Goal: Task Accomplishment & Management: Use online tool/utility

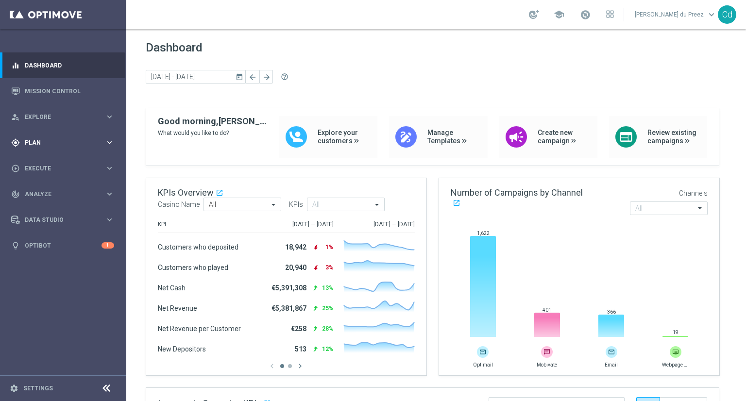
click at [34, 144] on span "Plan" at bounding box center [65, 143] width 80 height 6
click at [51, 193] on span "Templates" at bounding box center [60, 192] width 69 height 6
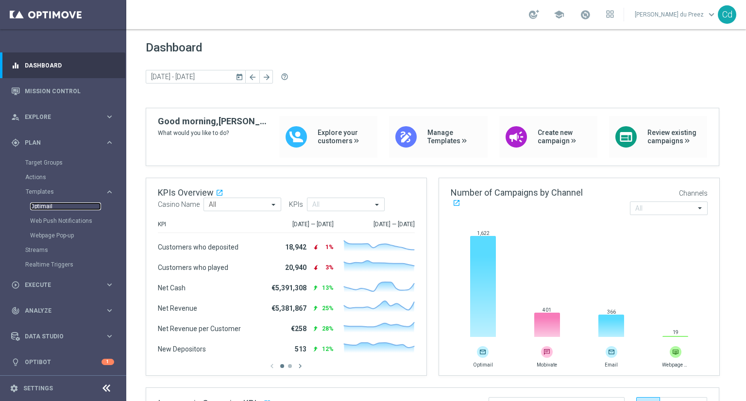
click at [47, 206] on link "Optimail" at bounding box center [65, 207] width 71 height 8
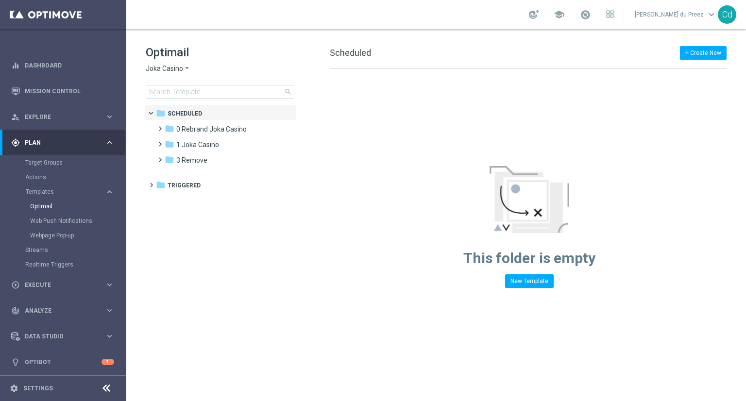
click at [167, 70] on span "Joka Casino" at bounding box center [164, 68] width 37 height 9
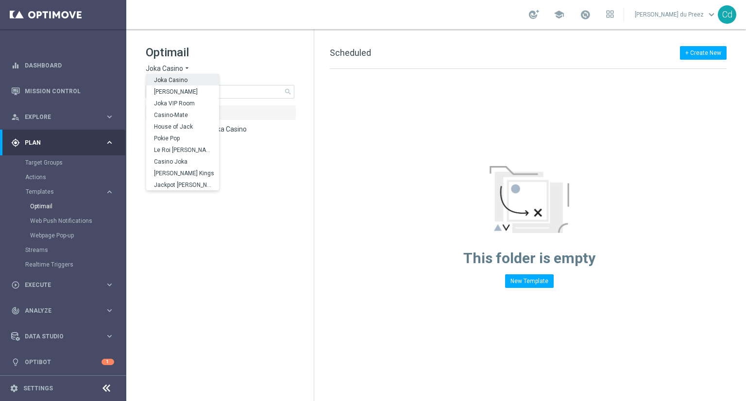
click at [247, 55] on h1 "Optimail" at bounding box center [220, 53] width 149 height 16
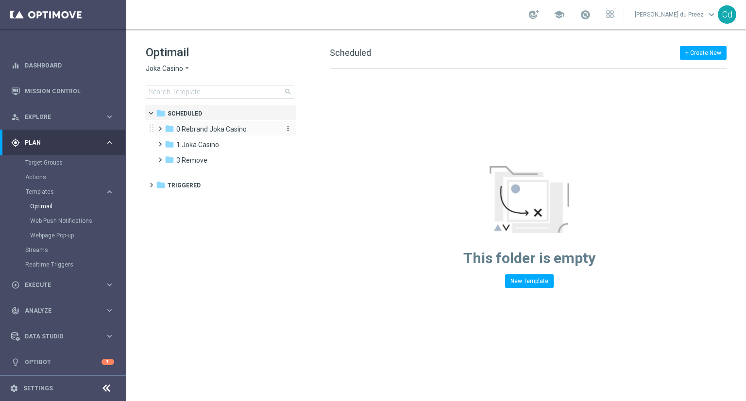
click at [205, 129] on span "0 Rebrand Joka Casino" at bounding box center [211, 129] width 70 height 9
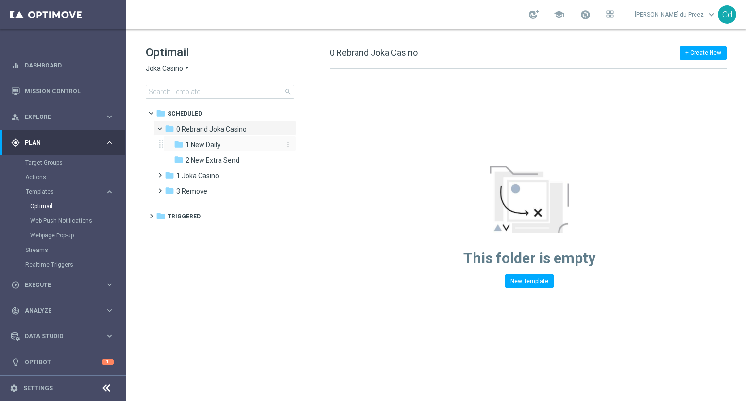
click at [205, 146] on span "1 New Daily" at bounding box center [203, 144] width 35 height 9
click at [198, 160] on span "2 New Extra Send" at bounding box center [213, 160] width 54 height 9
click at [162, 128] on span at bounding box center [164, 126] width 4 height 4
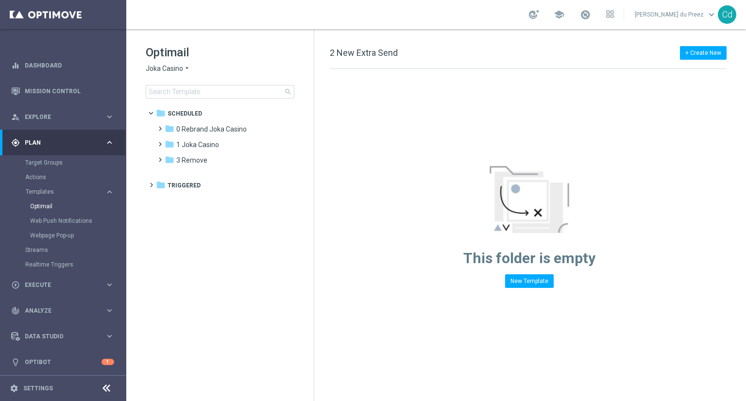
click at [166, 69] on span "Joka Casino" at bounding box center [164, 68] width 37 height 9
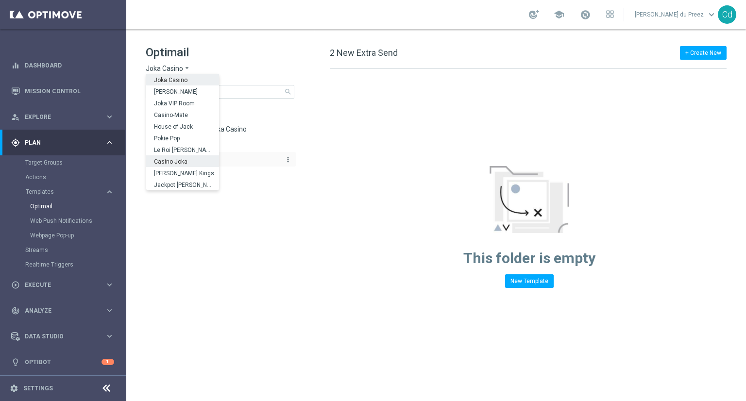
click at [0, 0] on span "Casino Joka" at bounding box center [0, 0] width 0 height 0
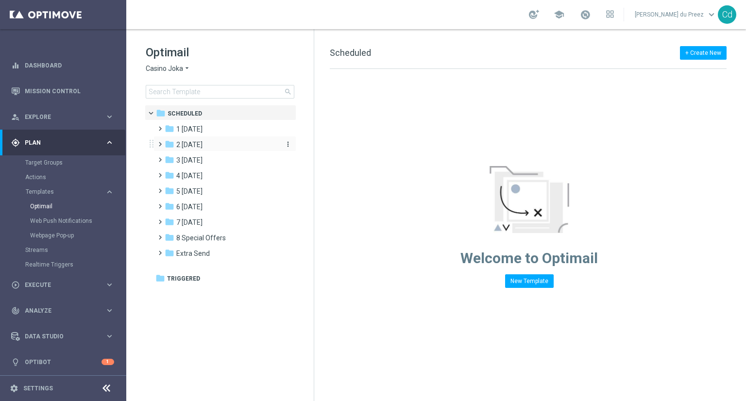
click at [203, 141] on span "2 [DATE]" at bounding box center [189, 144] width 26 height 9
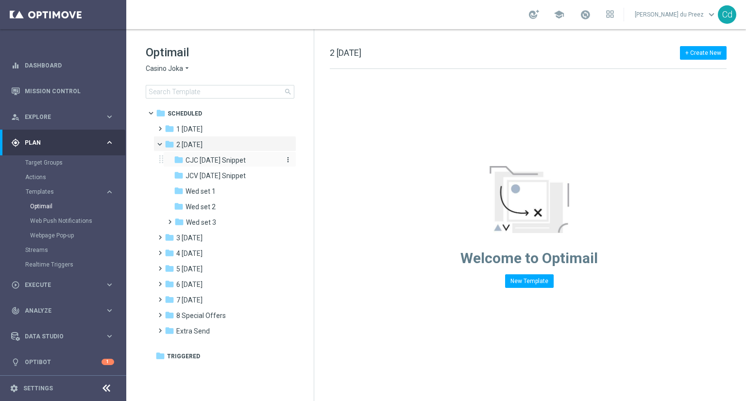
click at [225, 159] on span "CJC [DATE] Snippet" at bounding box center [216, 160] width 60 height 9
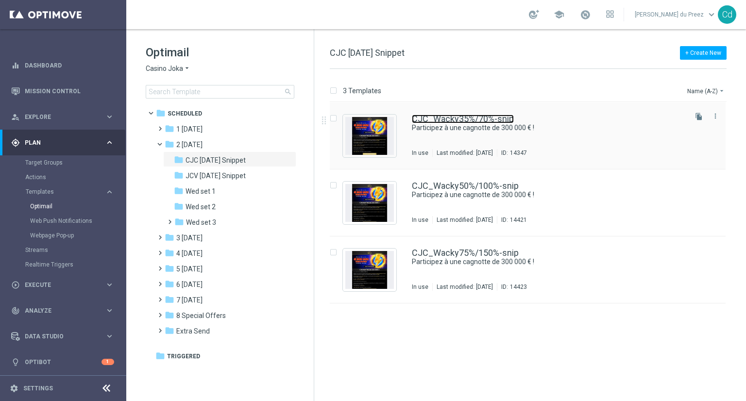
click at [460, 119] on link "CJC_Wacky35%/70%-snip" at bounding box center [463, 119] width 102 height 9
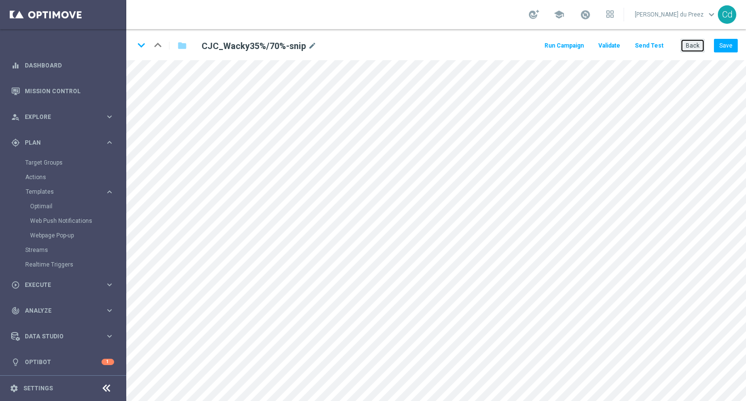
click at [692, 49] on button "Back" at bounding box center [693, 46] width 24 height 14
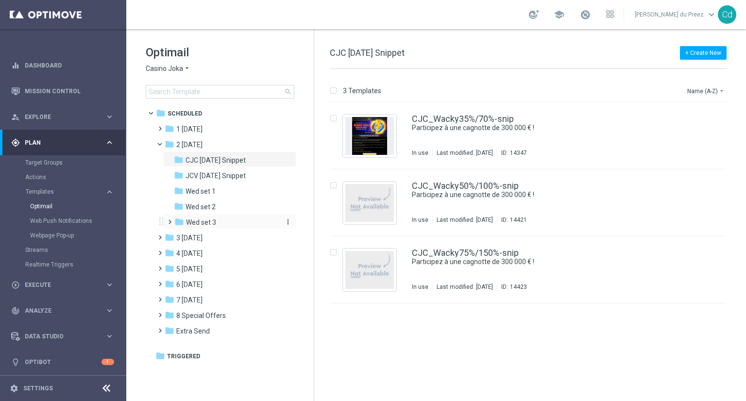
click at [198, 220] on span "Wed set 3" at bounding box center [201, 222] width 30 height 9
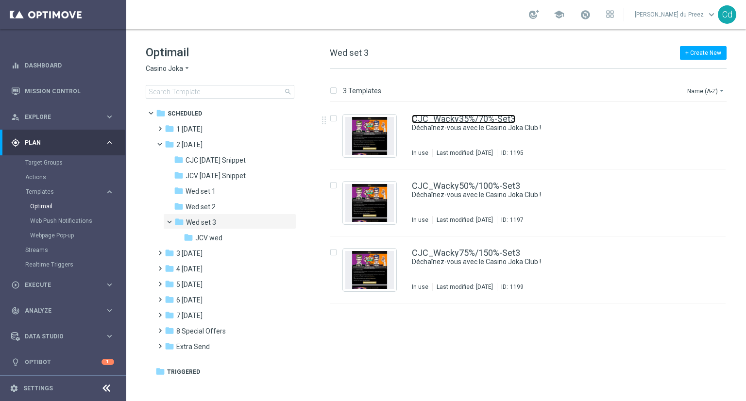
click at [449, 117] on link "CJC_Wacky35%/70%-Set3" at bounding box center [463, 119] width 103 height 9
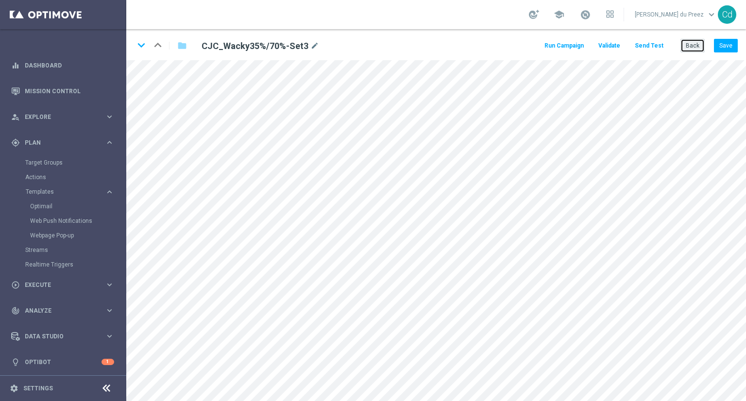
click at [689, 49] on button "Back" at bounding box center [693, 46] width 24 height 14
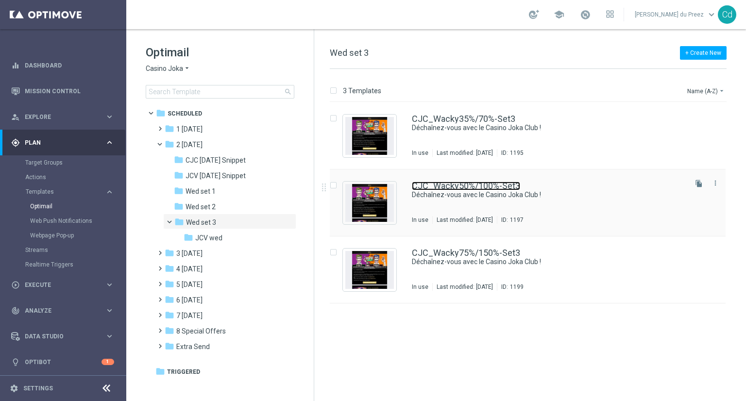
click at [481, 185] on link "CJC_Wacky50%/100%-Set3" at bounding box center [466, 186] width 108 height 9
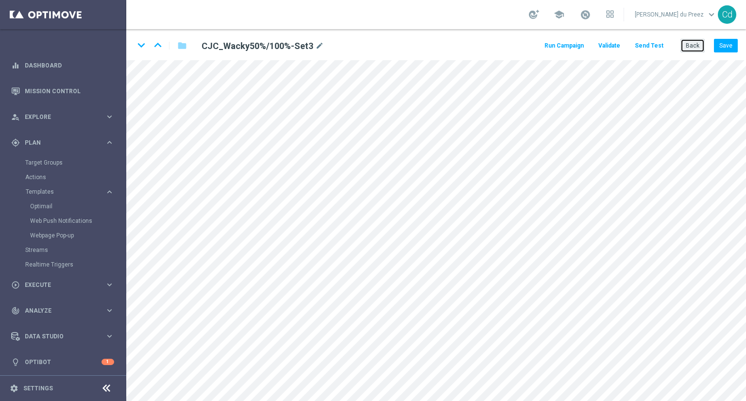
click at [699, 41] on button "Back" at bounding box center [693, 46] width 24 height 14
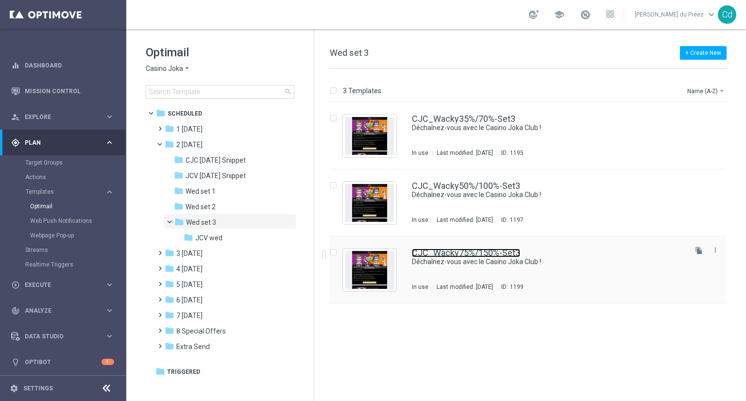
click at [498, 255] on link "CJC_Wacky75%/150%-Set3" at bounding box center [466, 253] width 108 height 9
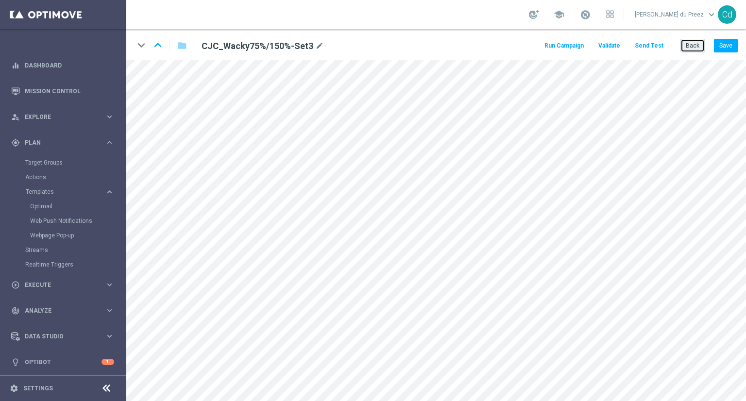
click at [694, 47] on button "Back" at bounding box center [693, 46] width 24 height 14
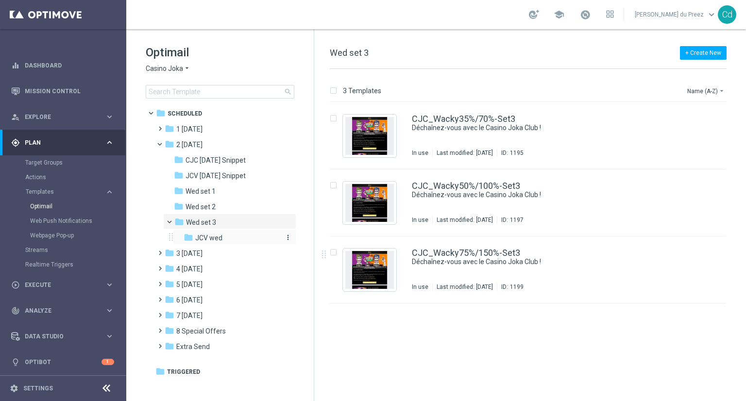
click at [227, 237] on div "folder JCV wed" at bounding box center [232, 238] width 96 height 11
click at [464, 119] on link "JCV_Wacky35%/70%-Set3" at bounding box center [463, 119] width 103 height 9
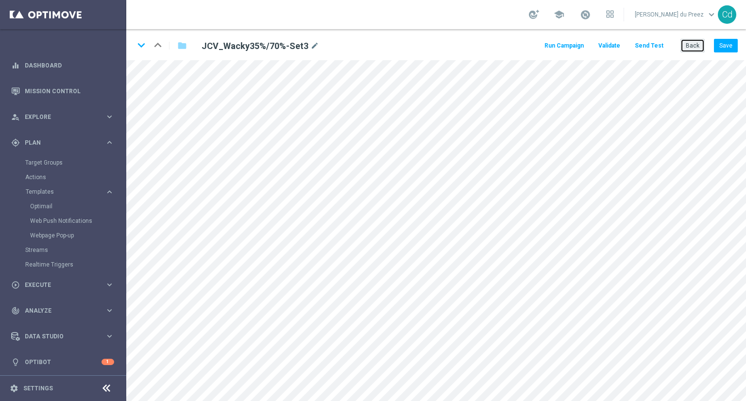
click at [696, 45] on button "Back" at bounding box center [693, 46] width 24 height 14
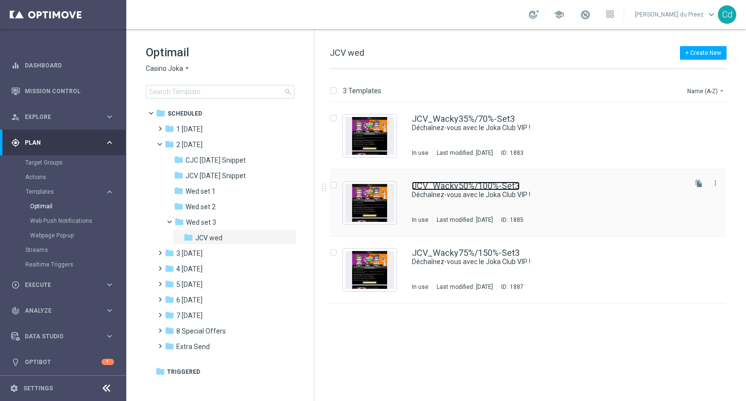
click at [478, 185] on link "JCV_Wacky50%/100%-Set3" at bounding box center [466, 186] width 108 height 9
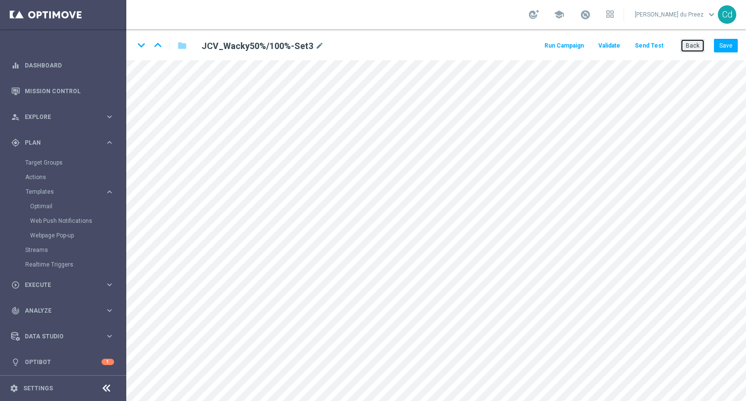
click at [697, 48] on button "Back" at bounding box center [693, 46] width 24 height 14
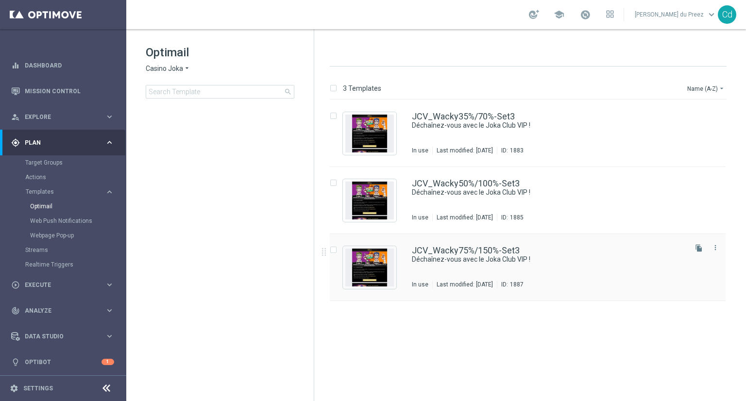
click at [490, 249] on div "insert_drive_file JCV_Wacky35%/70%-Set3 Déchaînez-vous avec le Joka Club VIP ! …" at bounding box center [532, 249] width 424 height 299
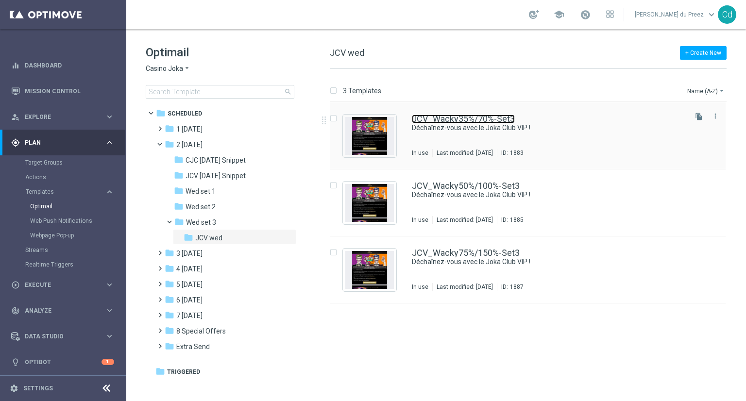
click at [445, 115] on link "JCV_Wacky35%/70%-Set3" at bounding box center [463, 119] width 103 height 9
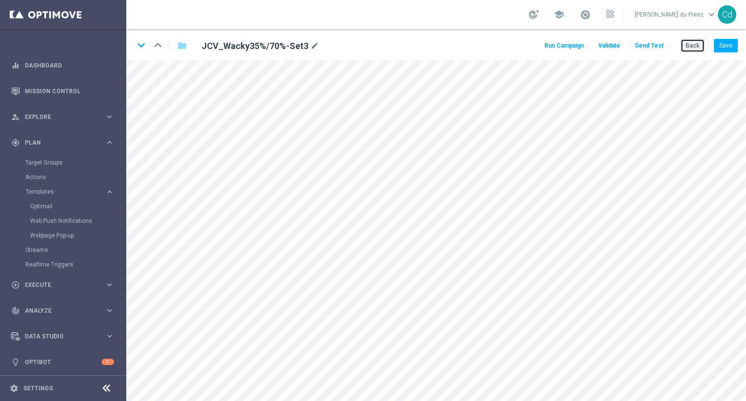
click at [690, 46] on button "Back" at bounding box center [693, 46] width 24 height 14
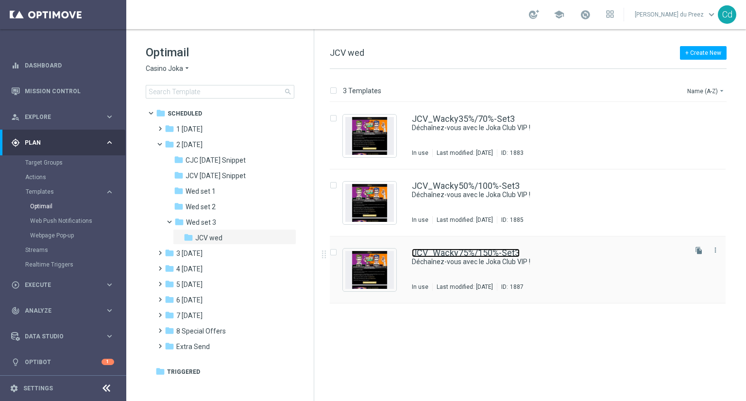
click at [481, 250] on link "JCV_Wacky75%/150%-Set3" at bounding box center [466, 253] width 108 height 9
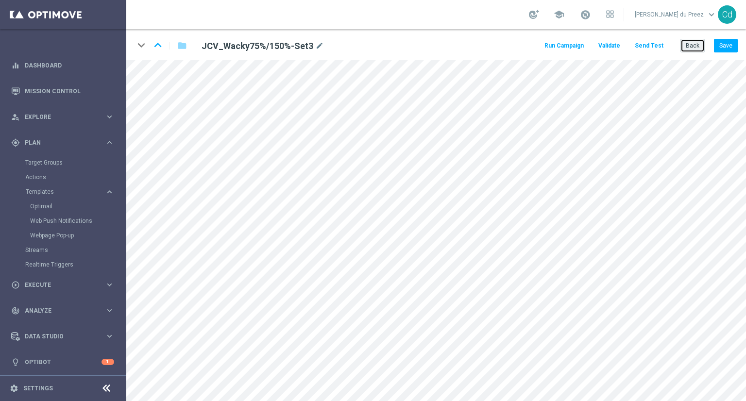
click at [693, 47] on button "Back" at bounding box center [693, 46] width 24 height 14
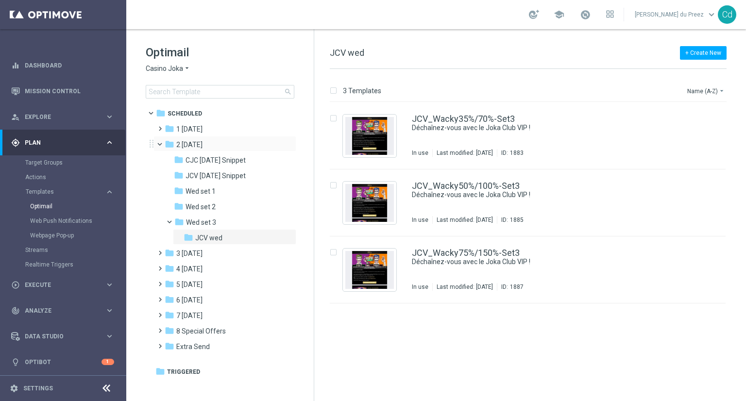
click at [162, 142] on span at bounding box center [164, 142] width 4 height 4
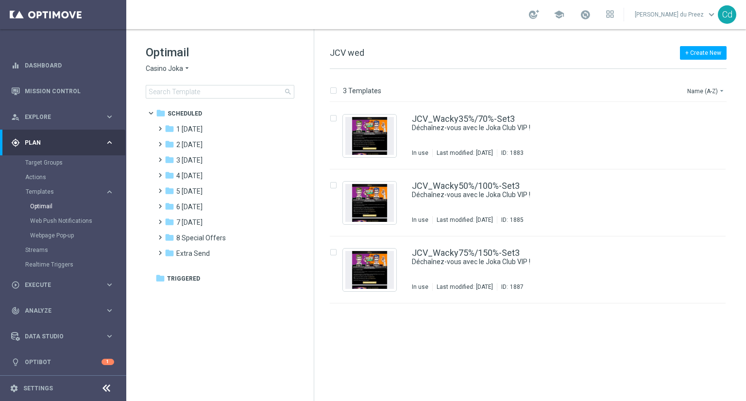
click at [160, 66] on span "Casino Joka" at bounding box center [164, 68] width 37 height 9
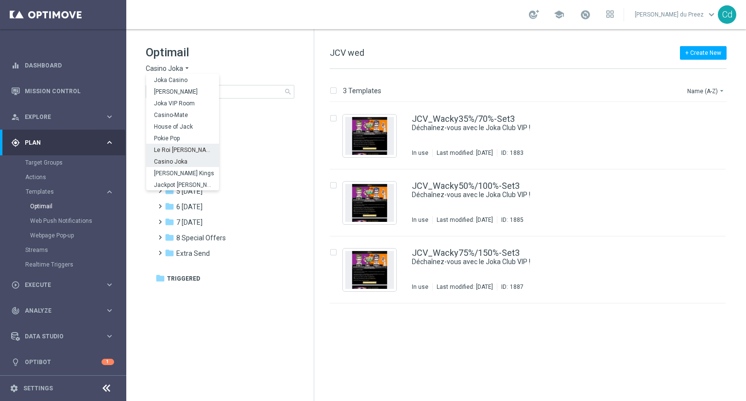
click at [0, 0] on span "Le Roi [PERSON_NAME]" at bounding box center [0, 0] width 0 height 0
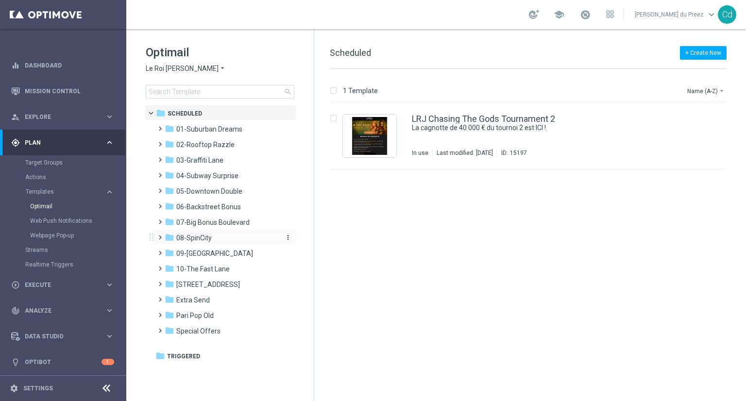
click at [192, 240] on span "08-SpinCity" at bounding box center [193, 238] width 35 height 9
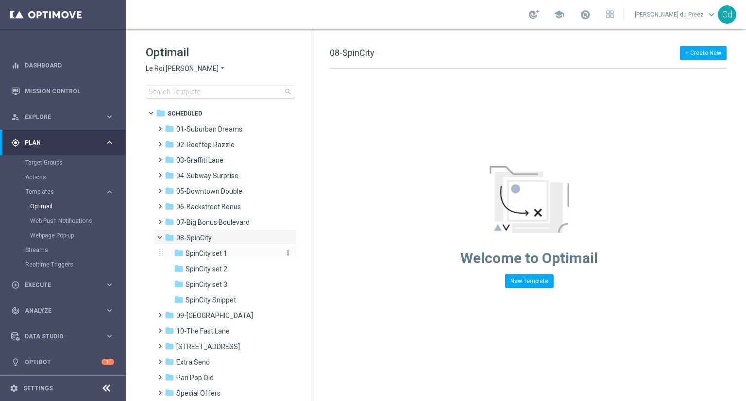
click at [217, 254] on span "SpinCity set 1" at bounding box center [207, 253] width 42 height 9
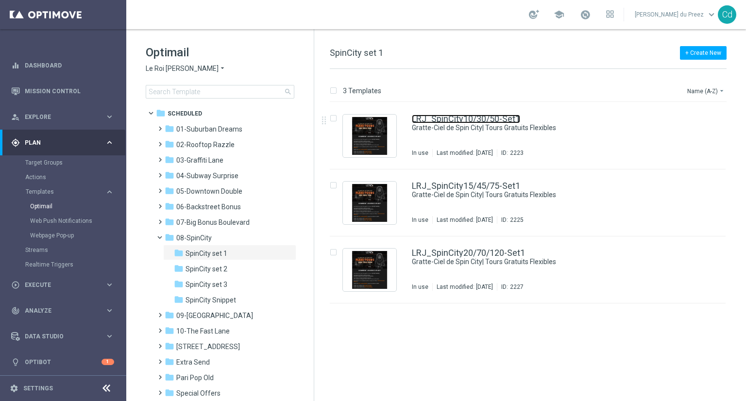
drag, startPoint x: 472, startPoint y: 119, endPoint x: 495, endPoint y: 118, distance: 22.4
click at [472, 119] on link "LRJ_SpinCity10/30/50-Set1" at bounding box center [466, 119] width 108 height 9
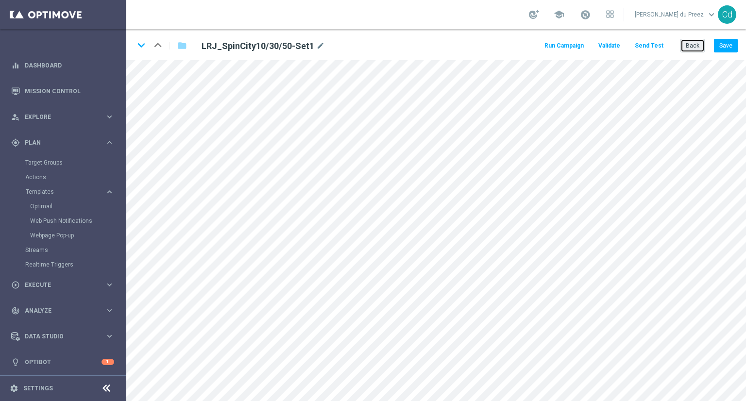
click at [697, 47] on button "Back" at bounding box center [693, 46] width 24 height 14
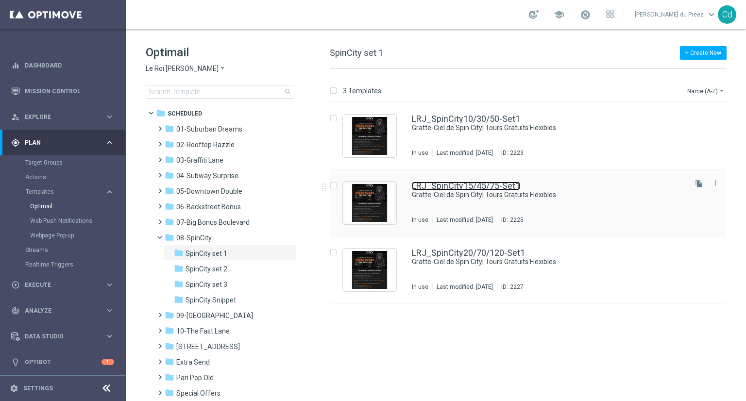
click at [452, 185] on link "LRJ_SpinCity15/45/75-Set1" at bounding box center [466, 186] width 108 height 9
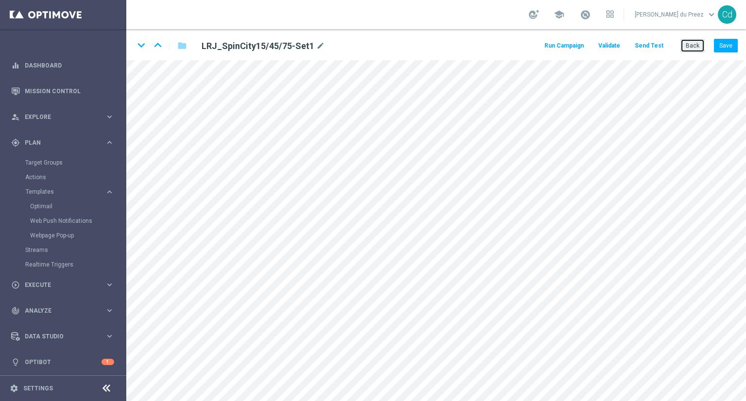
click at [692, 49] on button "Back" at bounding box center [693, 46] width 24 height 14
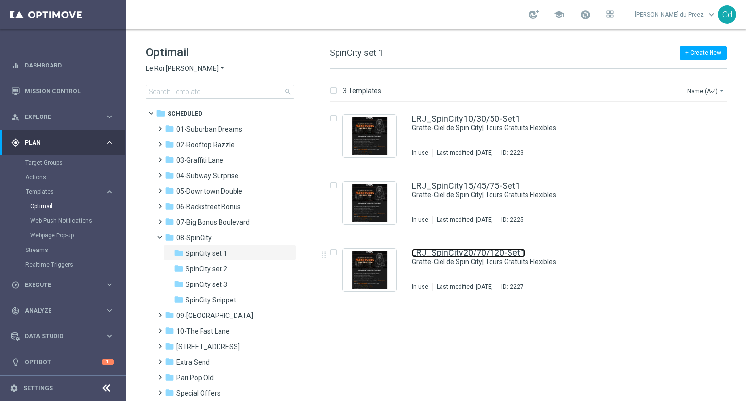
drag, startPoint x: 495, startPoint y: 253, endPoint x: 514, endPoint y: 252, distance: 19.5
click at [495, 253] on link "LRJ_SpinCity20/70/120-Set1" at bounding box center [468, 253] width 113 height 9
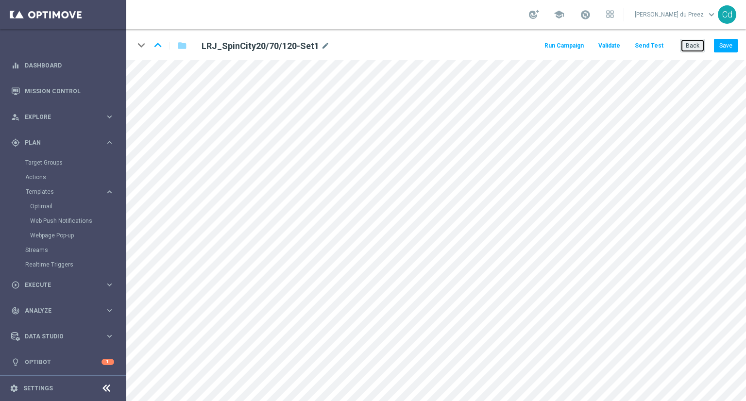
click at [690, 45] on button "Back" at bounding box center [693, 46] width 24 height 14
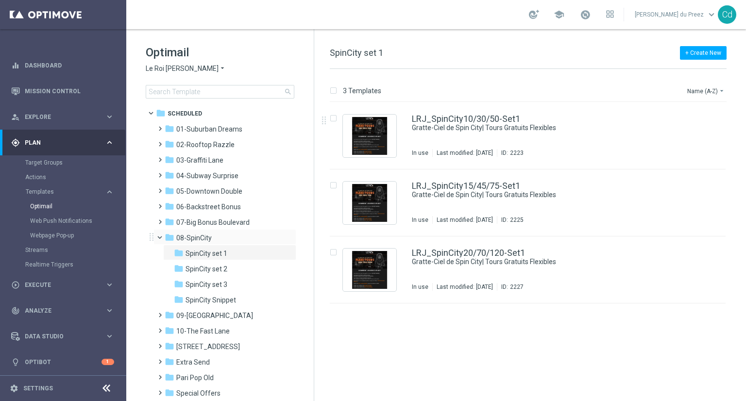
click at [162, 237] on span at bounding box center [164, 235] width 4 height 4
